Goal: Task Accomplishment & Management: Use online tool/utility

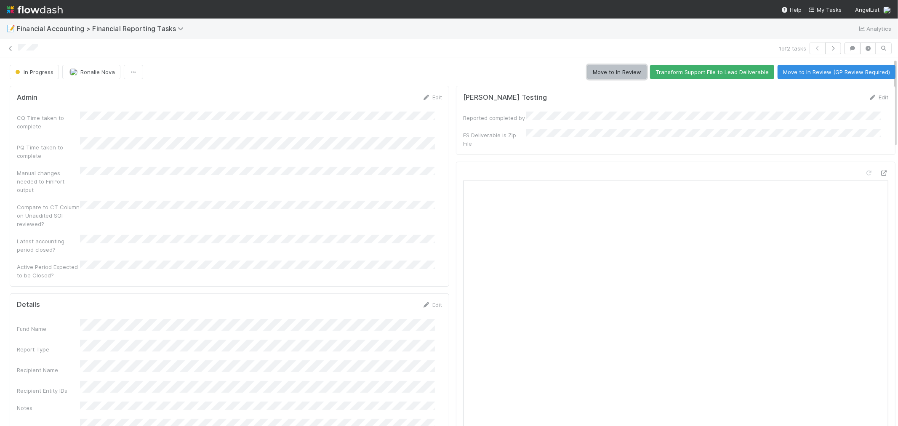
click at [587, 73] on button "Move to In Review" at bounding box center [616, 72] width 59 height 14
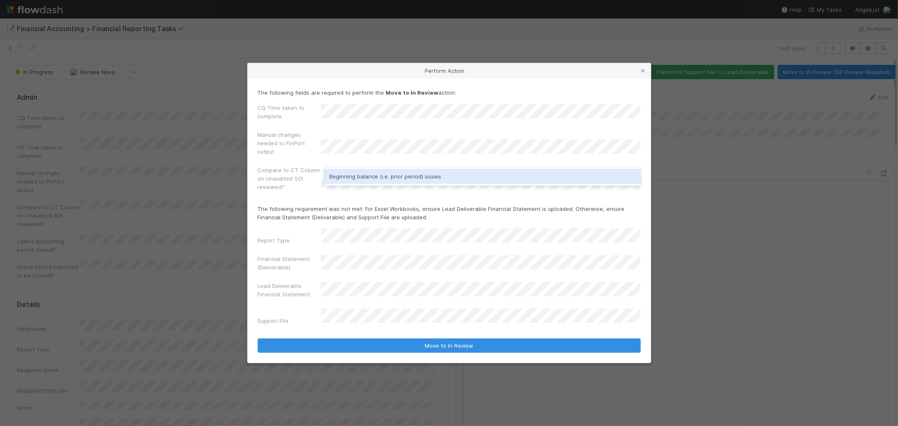
click at [344, 182] on div "Beginning balance (i.e. prior period) issues" at bounding box center [482, 176] width 317 height 15
click at [308, 317] on div "Support File" at bounding box center [289, 323] width 63 height 12
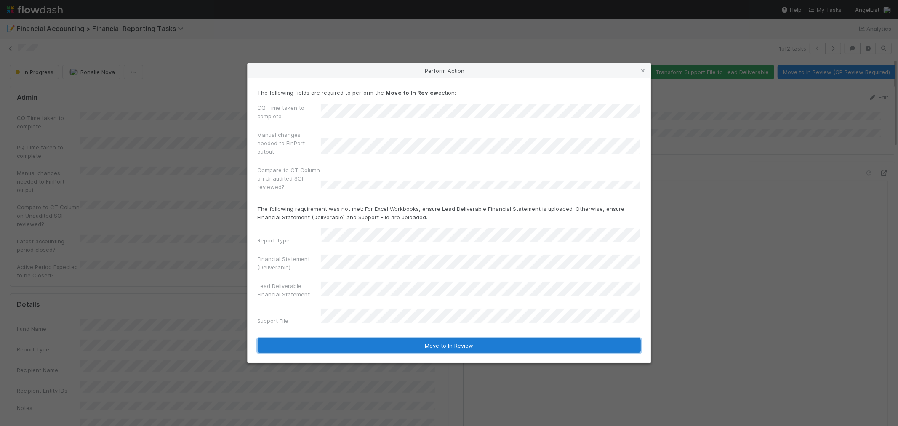
click at [483, 342] on button "Move to In Review" at bounding box center [449, 346] width 383 height 14
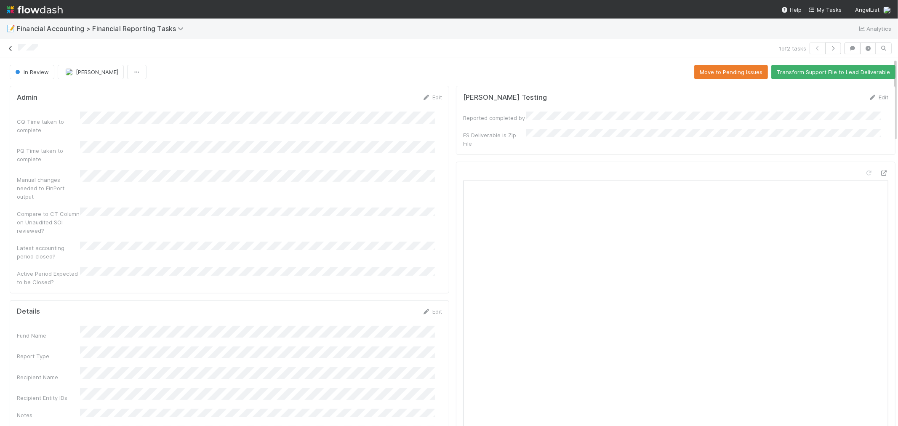
click at [11, 46] on icon at bounding box center [10, 48] width 8 height 5
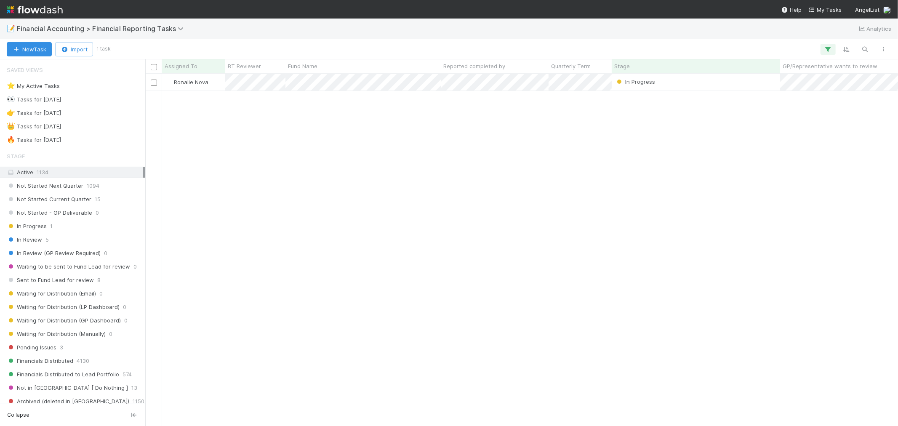
scroll to position [344, 746]
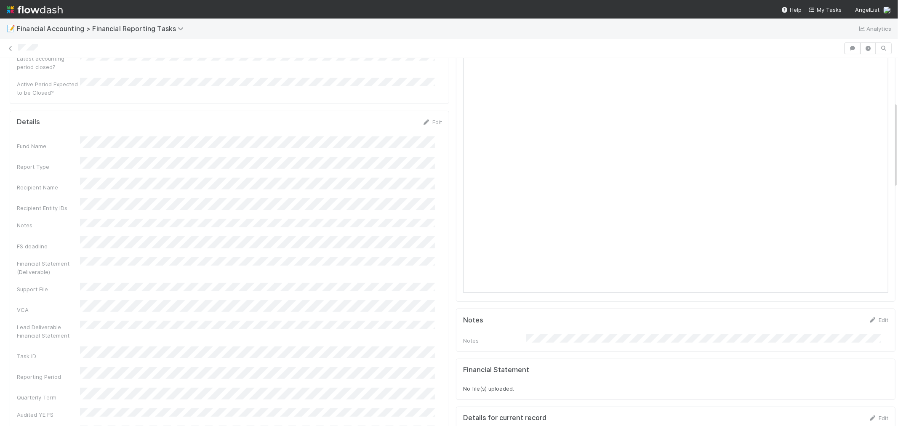
scroll to position [187, 0]
click at [430, 115] on link "Edit" at bounding box center [432, 118] width 20 height 7
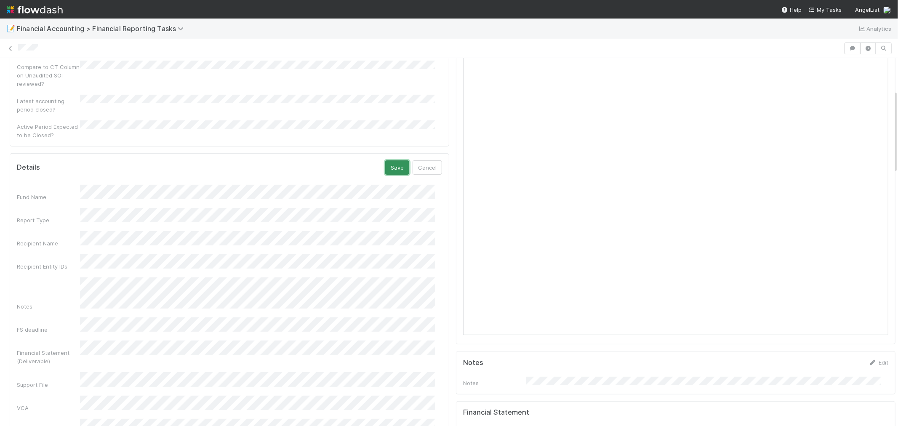
click at [385, 160] on button "Save" at bounding box center [397, 167] width 24 height 14
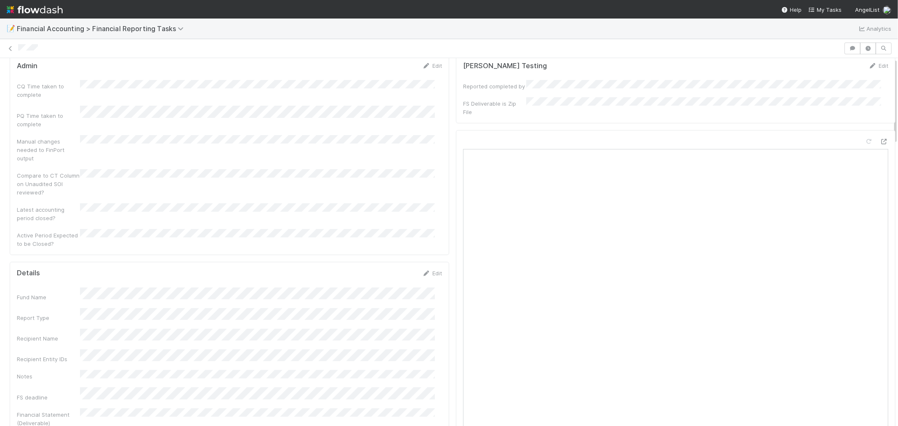
scroll to position [0, 0]
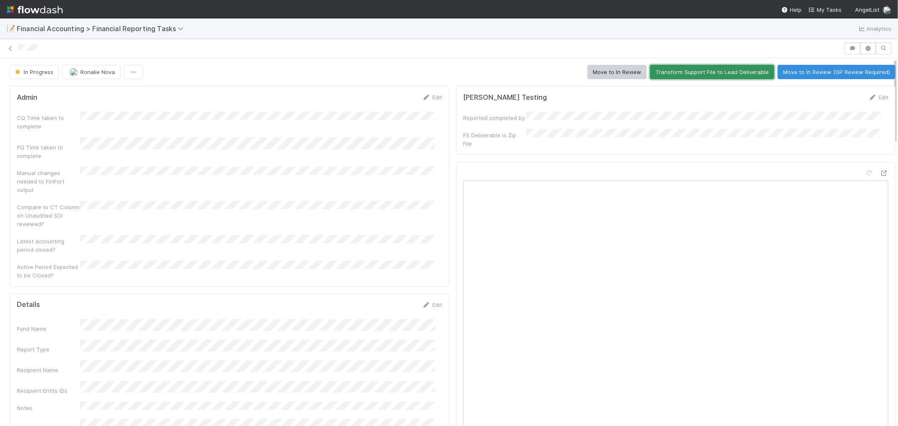
click at [688, 74] on button "Transform Support File to Lead Deliverable" at bounding box center [712, 72] width 124 height 14
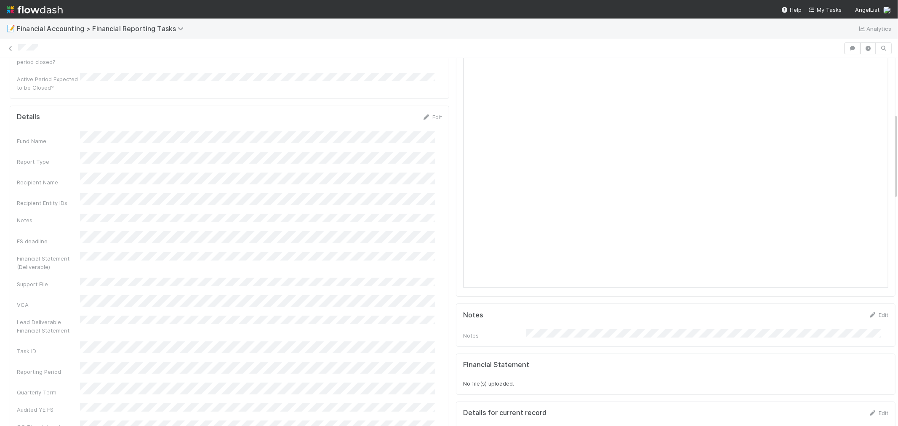
scroll to position [187, 0]
click at [426, 115] on link "Edit" at bounding box center [432, 118] width 20 height 7
click at [387, 114] on button "Save" at bounding box center [397, 121] width 24 height 14
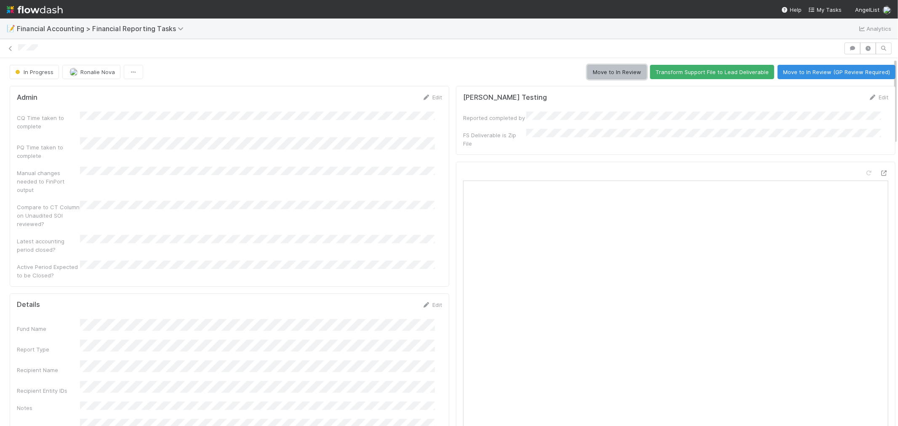
click at [610, 74] on button "Move to In Review" at bounding box center [616, 72] width 59 height 14
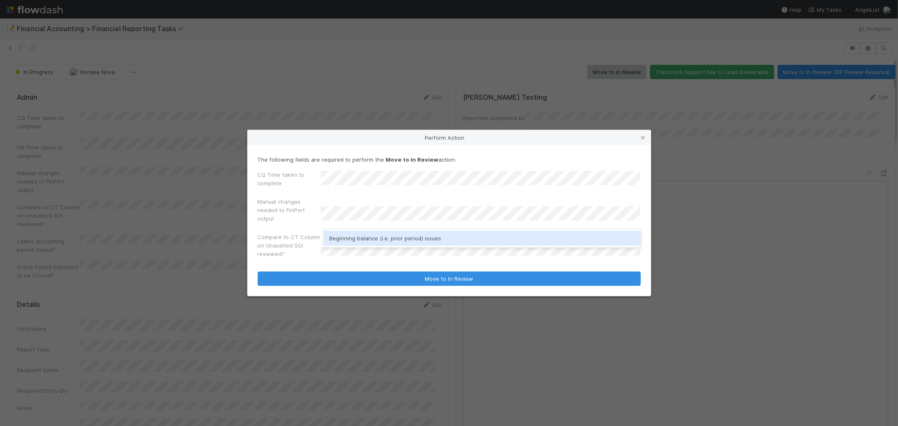
click at [350, 235] on div "Beginning balance (i.e. prior period) issues" at bounding box center [482, 238] width 317 height 15
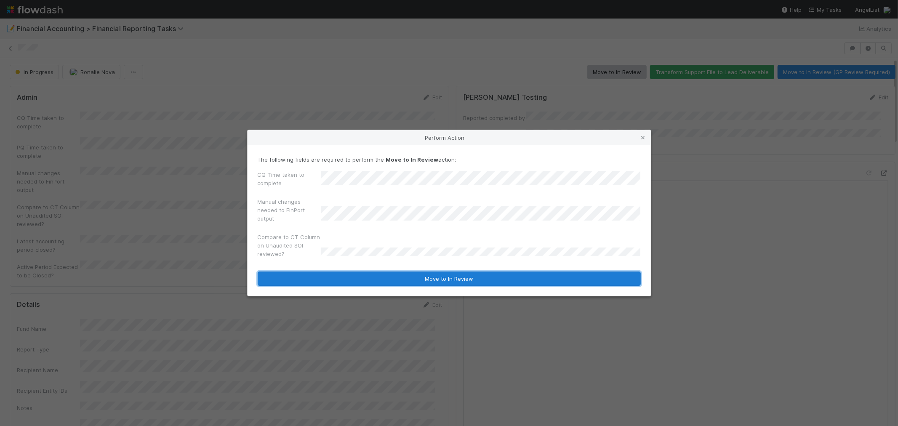
click at [413, 280] on button "Move to In Review" at bounding box center [449, 279] width 383 height 14
